Goal: Transaction & Acquisition: Purchase product/service

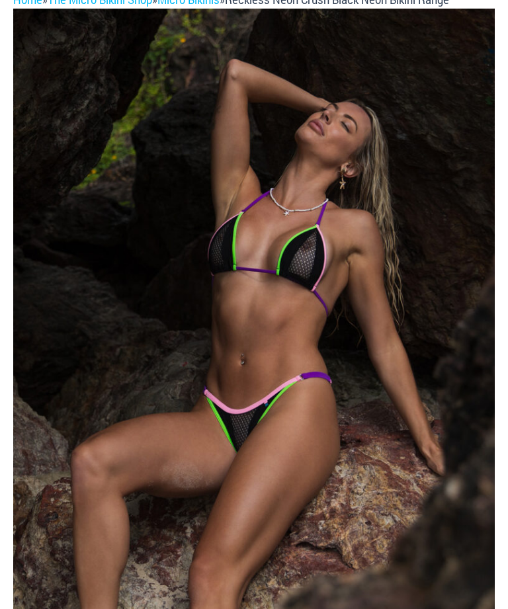
scroll to position [163, 0]
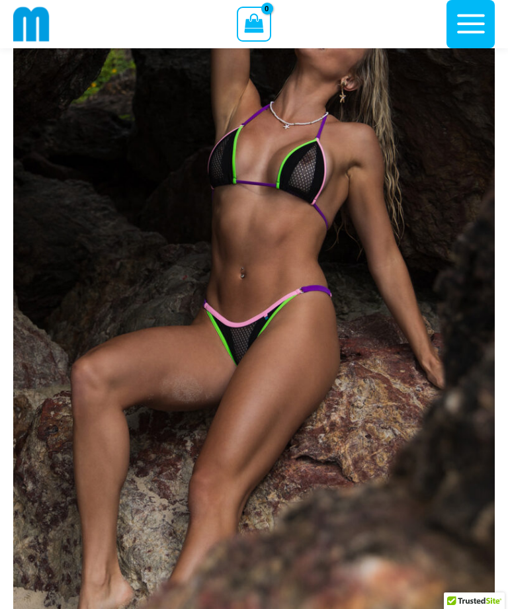
scroll to position [163, 0]
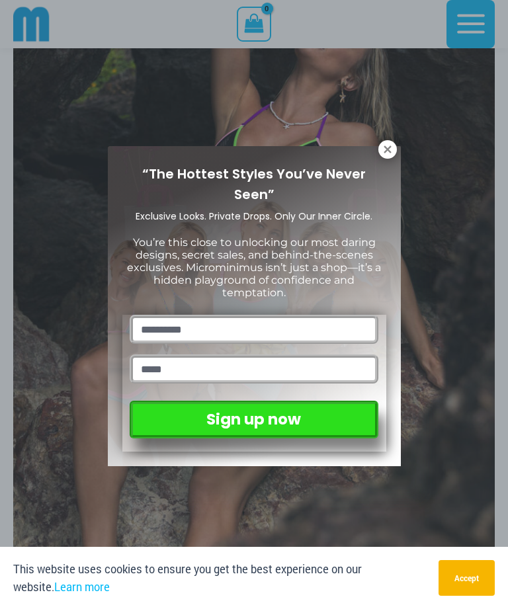
click at [388, 147] on icon at bounding box center [386, 148] width 7 height 7
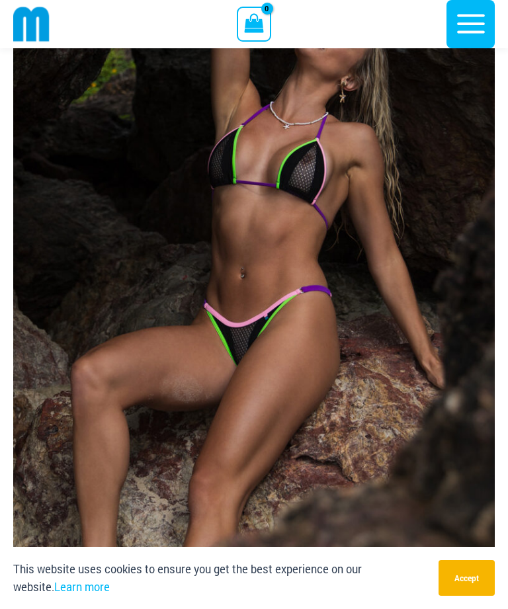
click at [331, 289] on img at bounding box center [253, 283] width 481 height 722
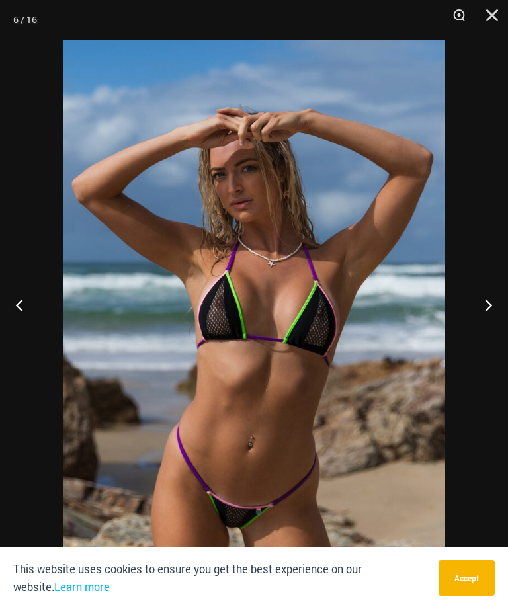
click at [491, 324] on button "Next" at bounding box center [483, 305] width 50 height 66
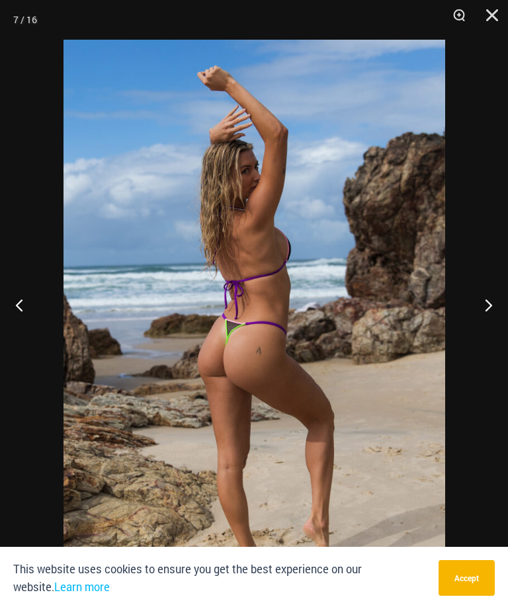
click at [493, 324] on button "Next" at bounding box center [483, 305] width 50 height 66
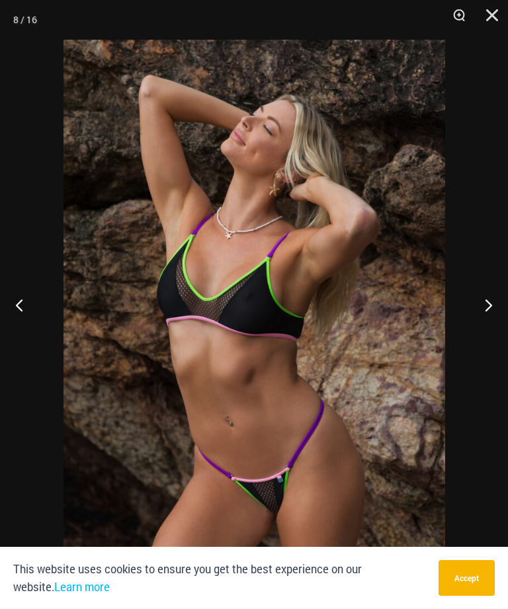
click at [494, 329] on button "Next" at bounding box center [483, 305] width 50 height 66
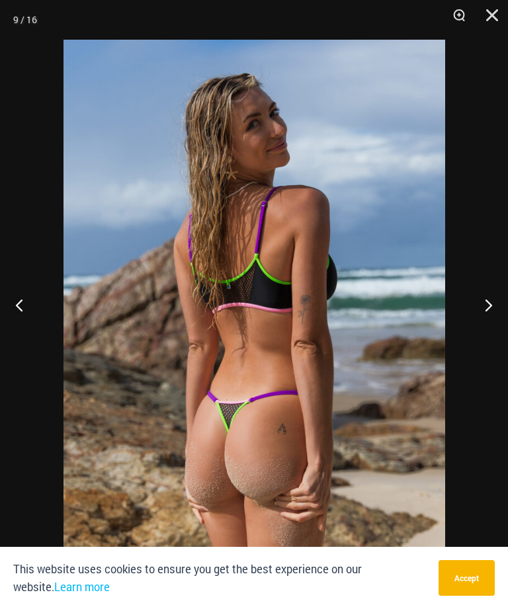
click at [491, 323] on button "Next" at bounding box center [483, 305] width 50 height 66
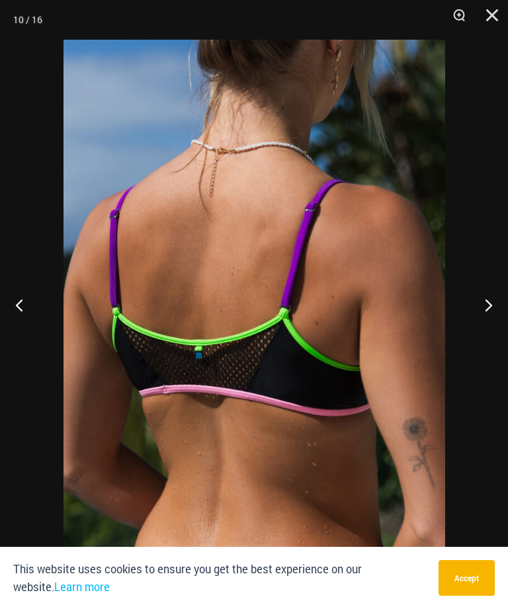
click at [495, 323] on button "Next" at bounding box center [483, 305] width 50 height 66
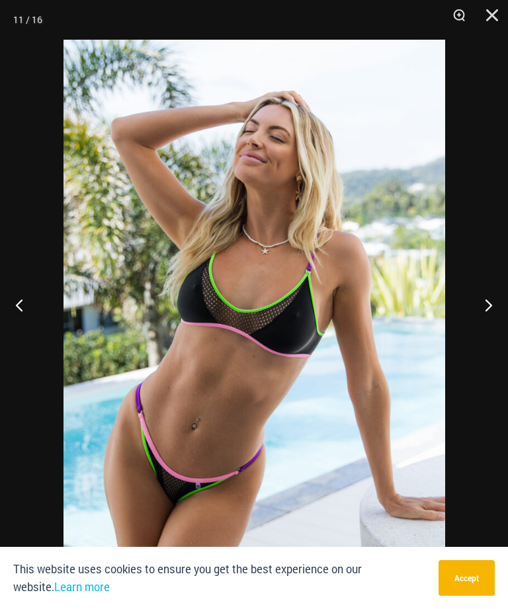
click at [499, 324] on button "Next" at bounding box center [483, 305] width 50 height 66
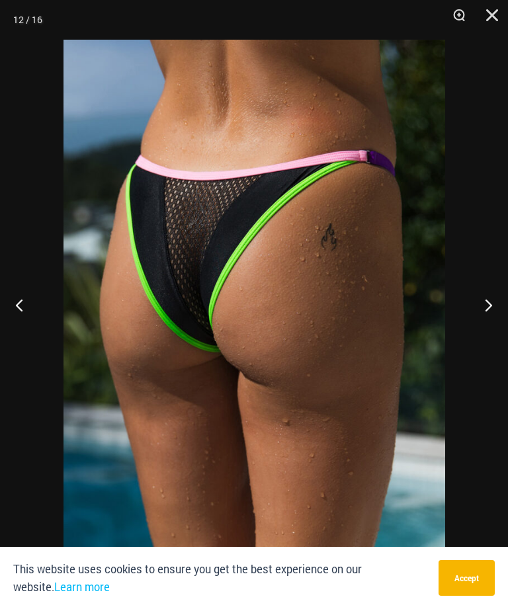
click at [491, 321] on button "Next" at bounding box center [483, 305] width 50 height 66
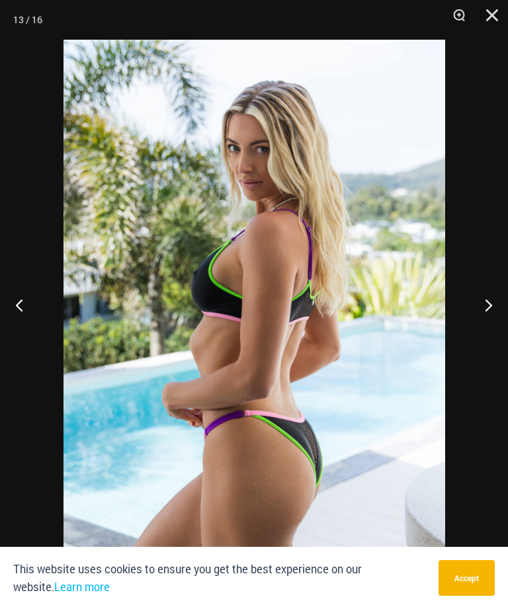
click at [495, 324] on button "Next" at bounding box center [483, 305] width 50 height 66
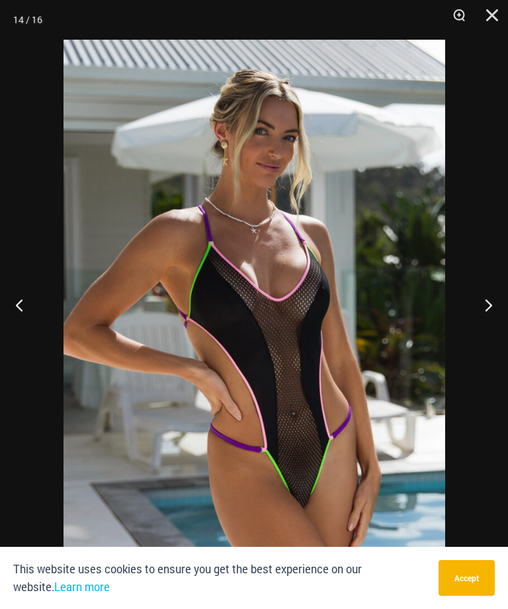
click at [490, 322] on button "Next" at bounding box center [483, 305] width 50 height 66
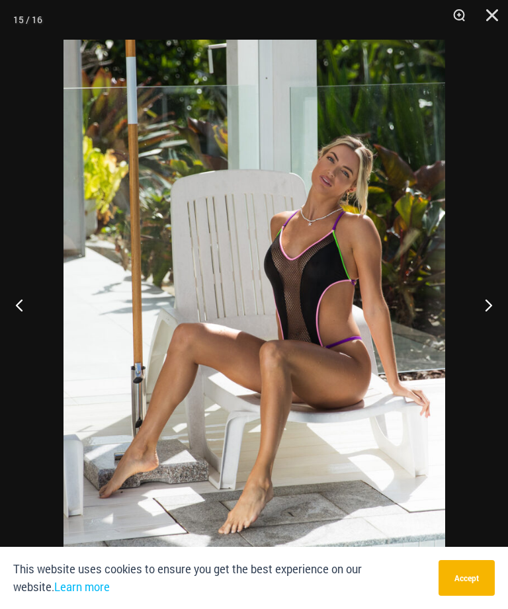
click at [489, 330] on button "Next" at bounding box center [483, 305] width 50 height 66
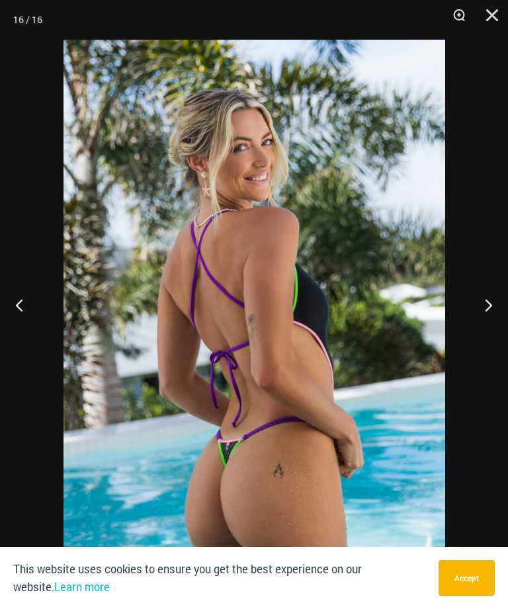
click at [489, 327] on button "Next" at bounding box center [483, 305] width 50 height 66
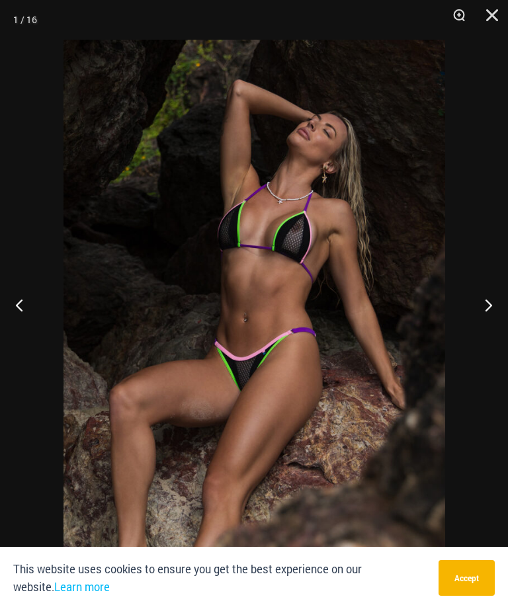
click at [19, 326] on button "Previous" at bounding box center [25, 305] width 50 height 66
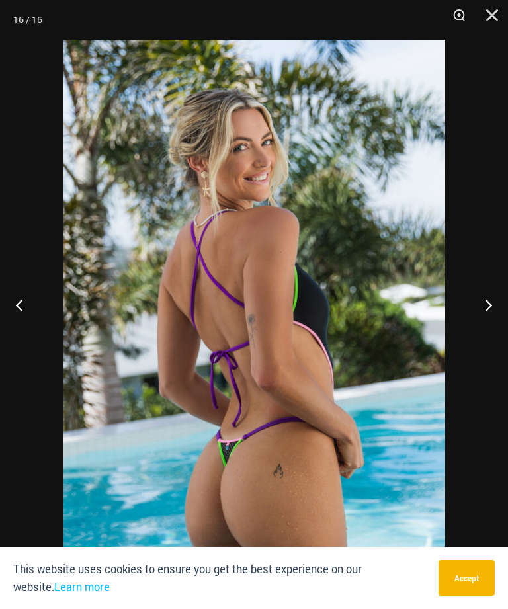
click at [19, 333] on button "Previous" at bounding box center [25, 305] width 50 height 66
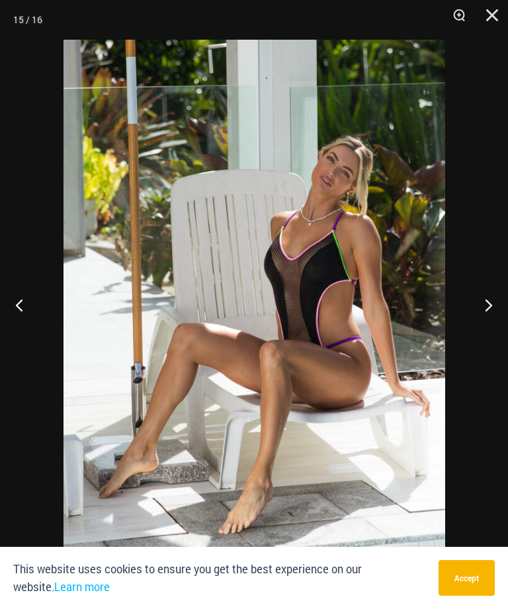
click at [7, 328] on button "Previous" at bounding box center [25, 305] width 50 height 66
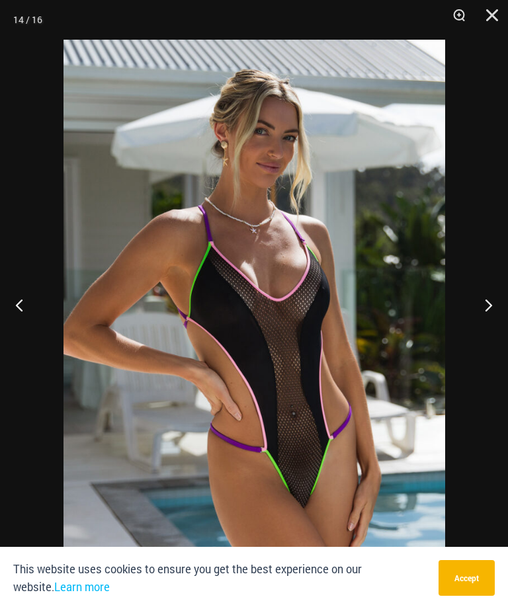
click at [26, 323] on button "Previous" at bounding box center [25, 305] width 50 height 66
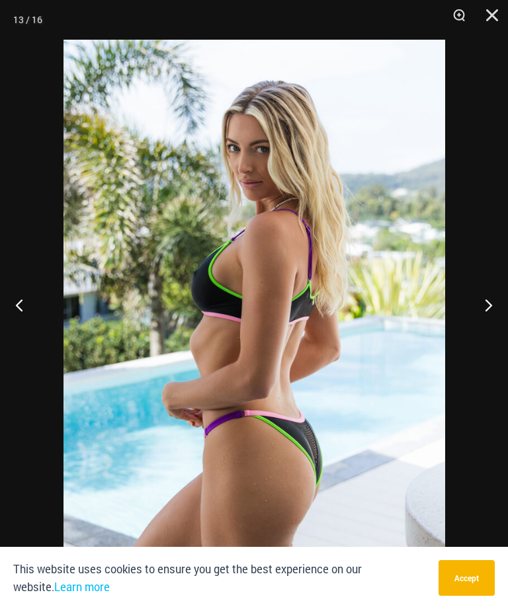
click at [22, 333] on button "Previous" at bounding box center [25, 305] width 50 height 66
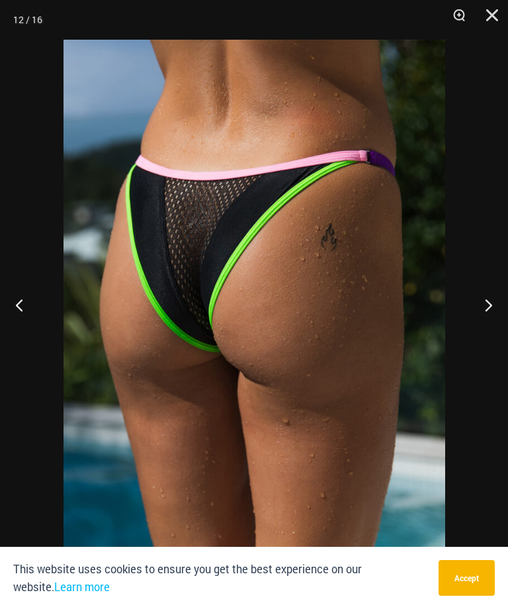
click at [17, 327] on button "Previous" at bounding box center [25, 305] width 50 height 66
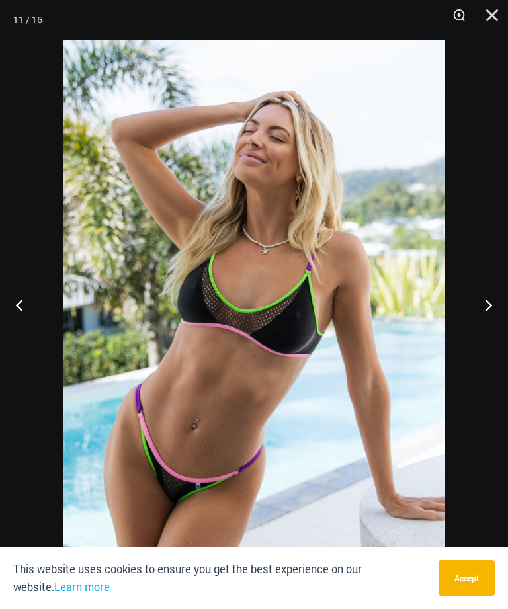
click at [11, 326] on button "Previous" at bounding box center [25, 305] width 50 height 66
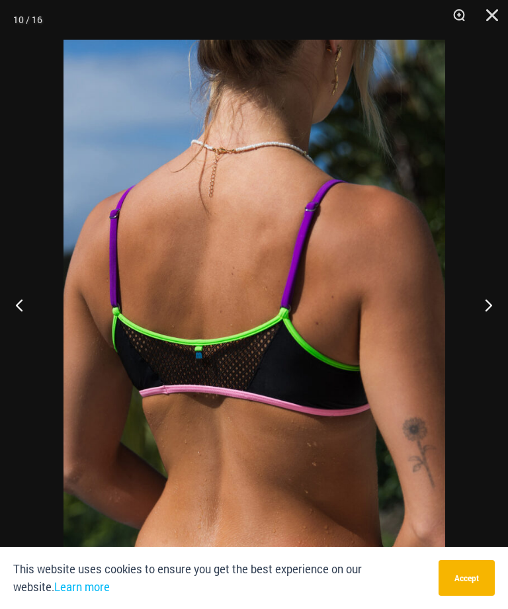
click at [14, 322] on button "Previous" at bounding box center [25, 305] width 50 height 66
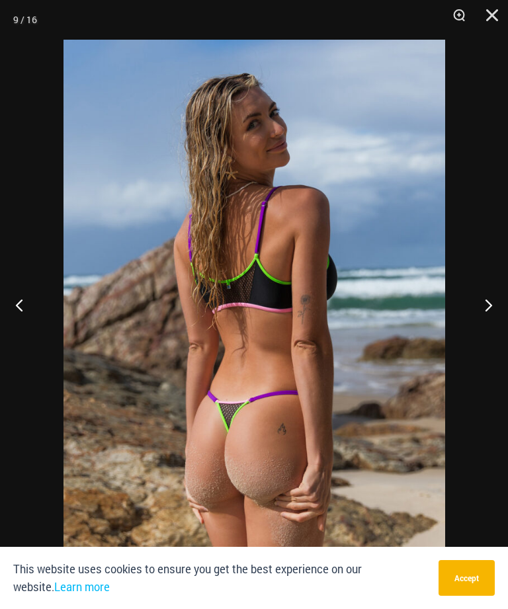
click at [14, 317] on button "Previous" at bounding box center [25, 305] width 50 height 66
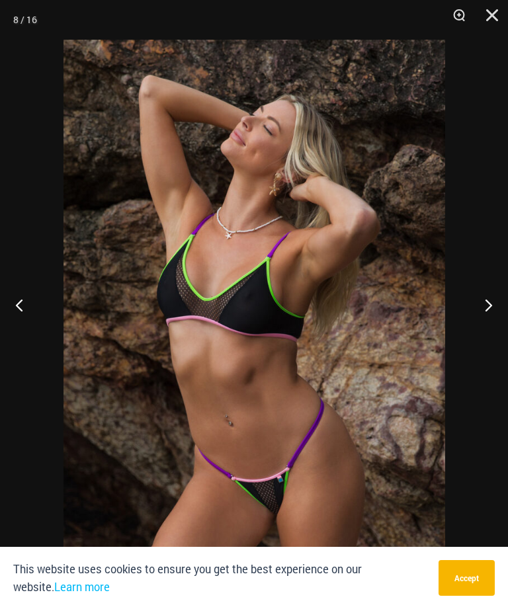
click at [16, 321] on button "Previous" at bounding box center [25, 305] width 50 height 66
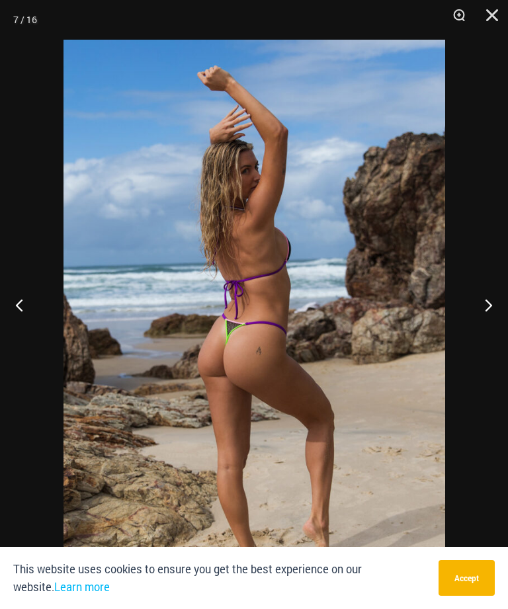
click at [19, 318] on button "Previous" at bounding box center [25, 305] width 50 height 66
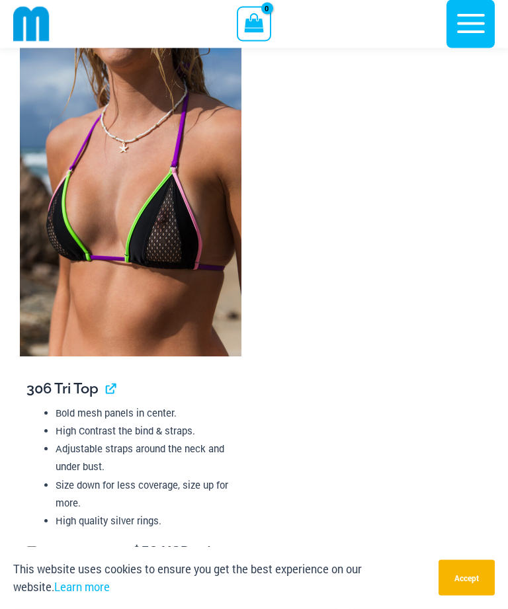
scroll to position [2512, 0]
